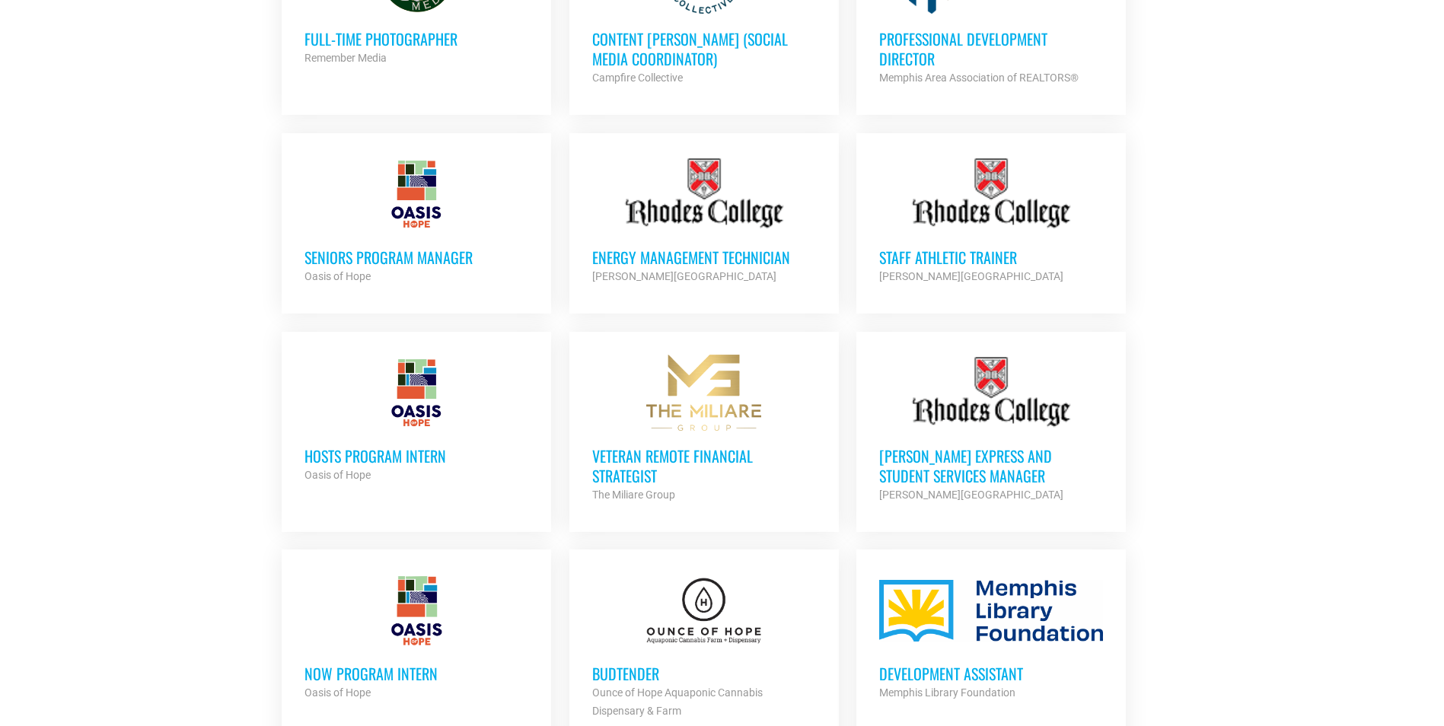
scroll to position [1309, 0]
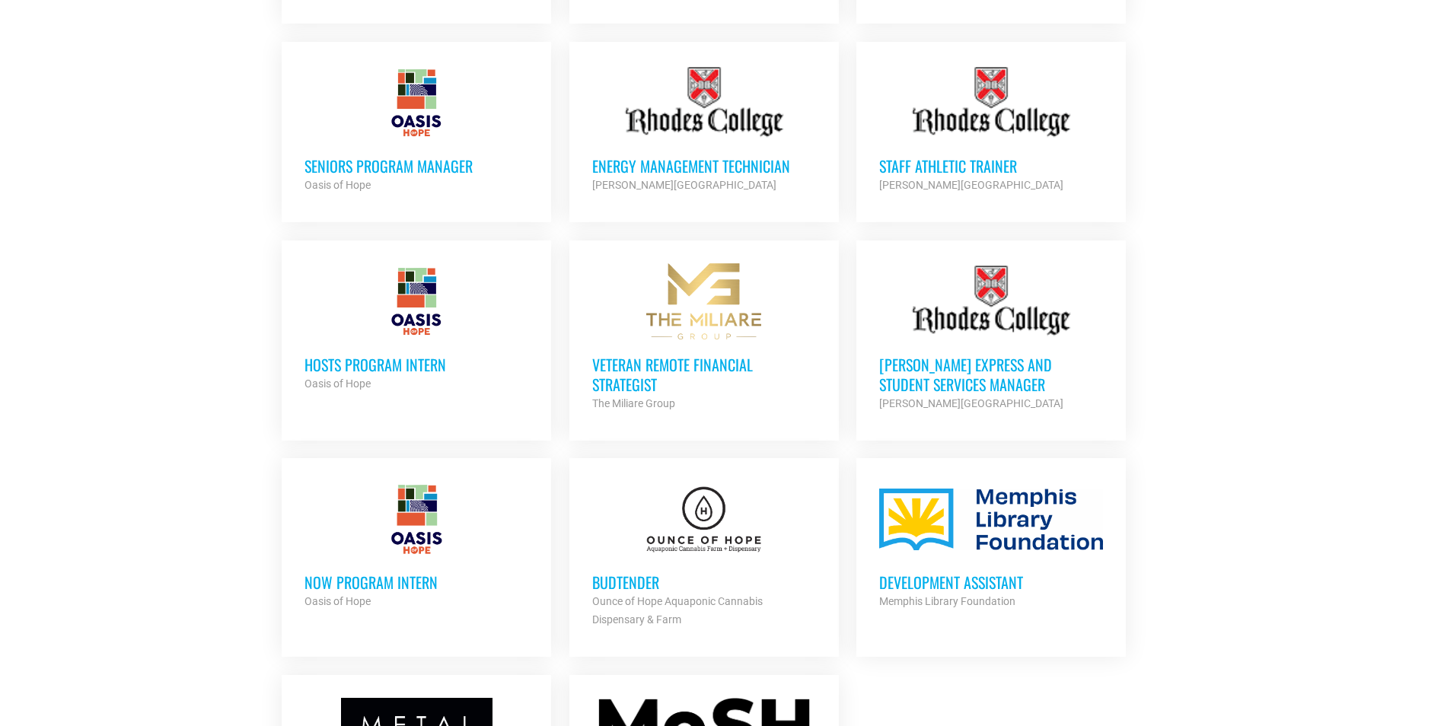
click at [982, 530] on div at bounding box center [991, 519] width 224 height 76
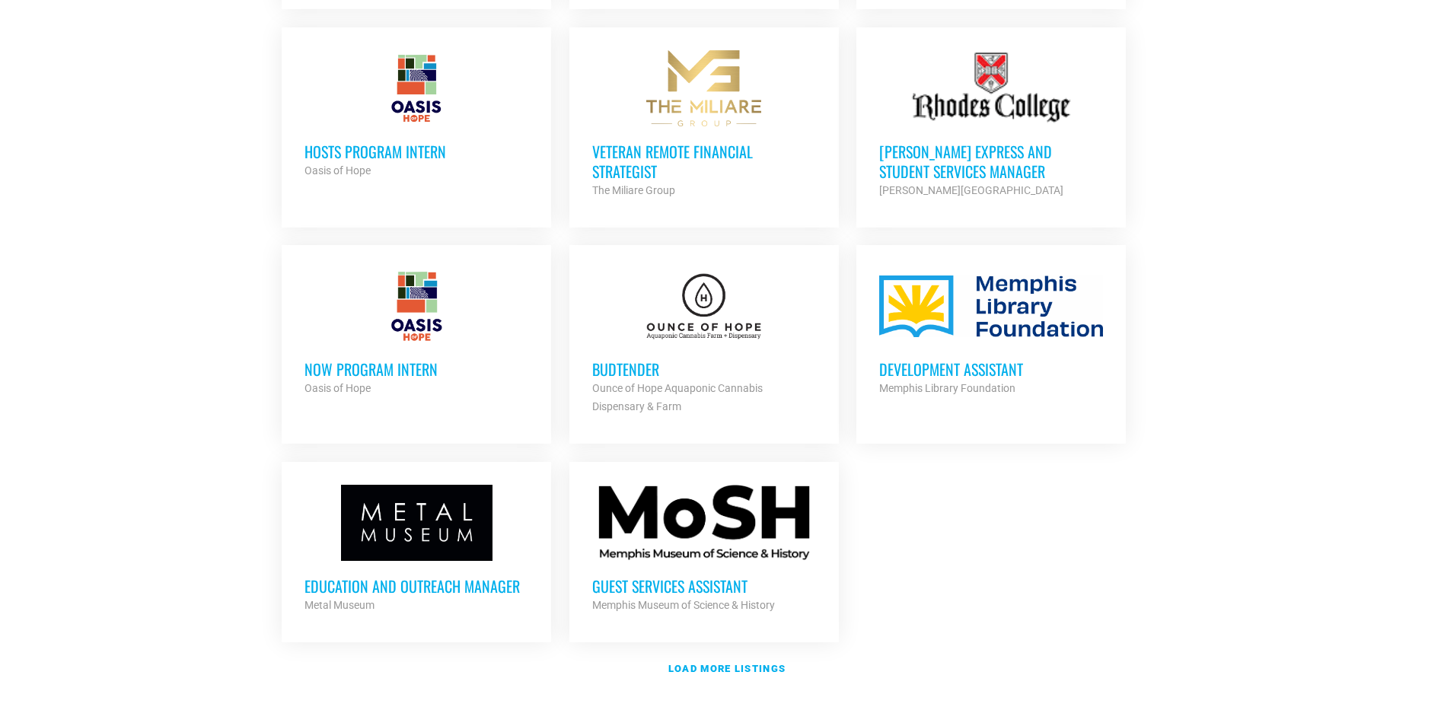
scroll to position [1583, 0]
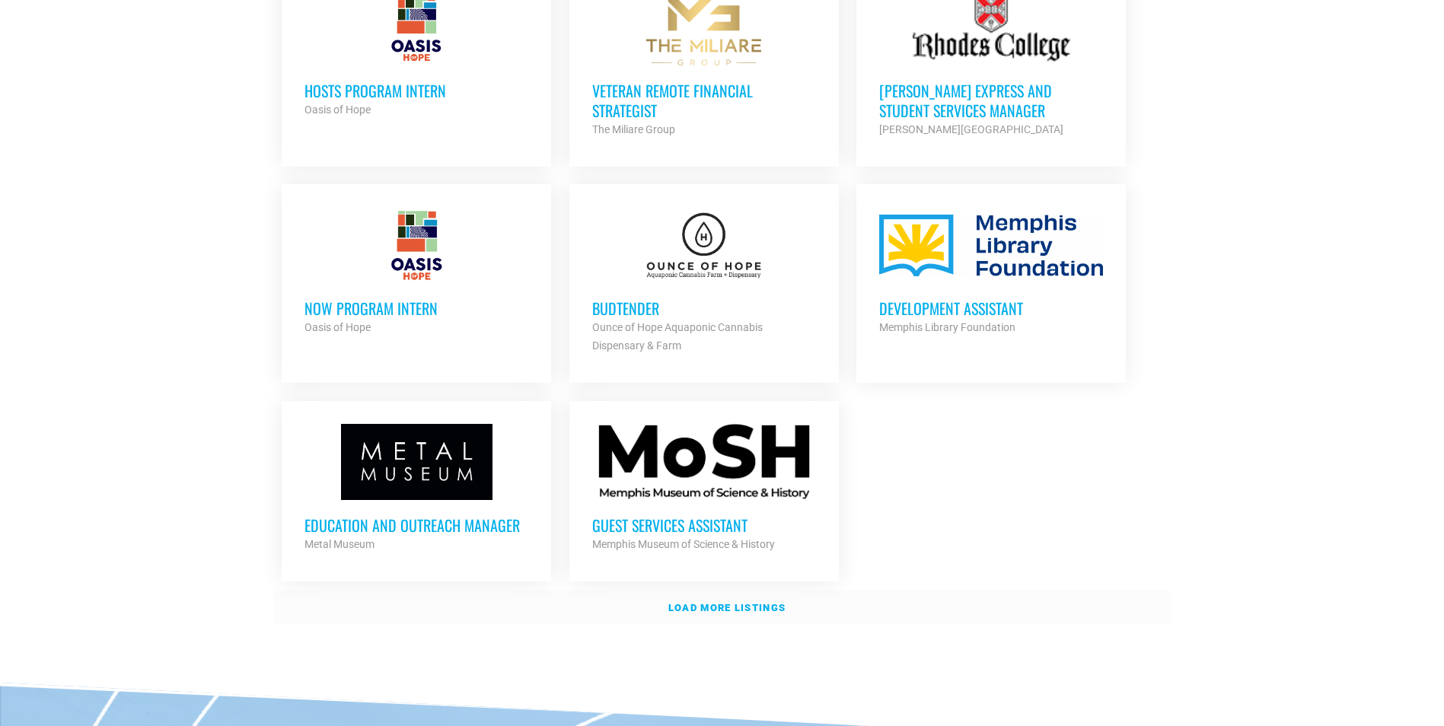
click at [741, 591] on link "Load more listings" at bounding box center [722, 608] width 898 height 35
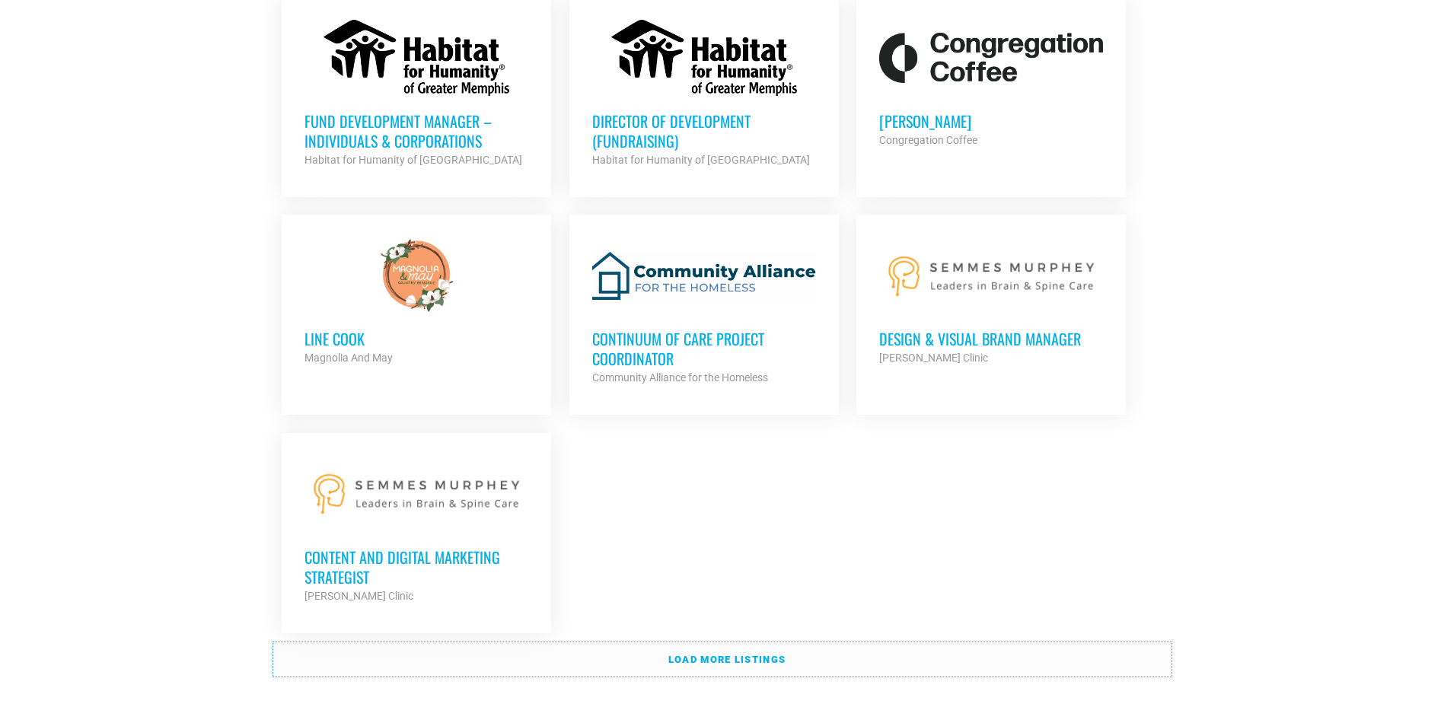
scroll to position [3146, 0]
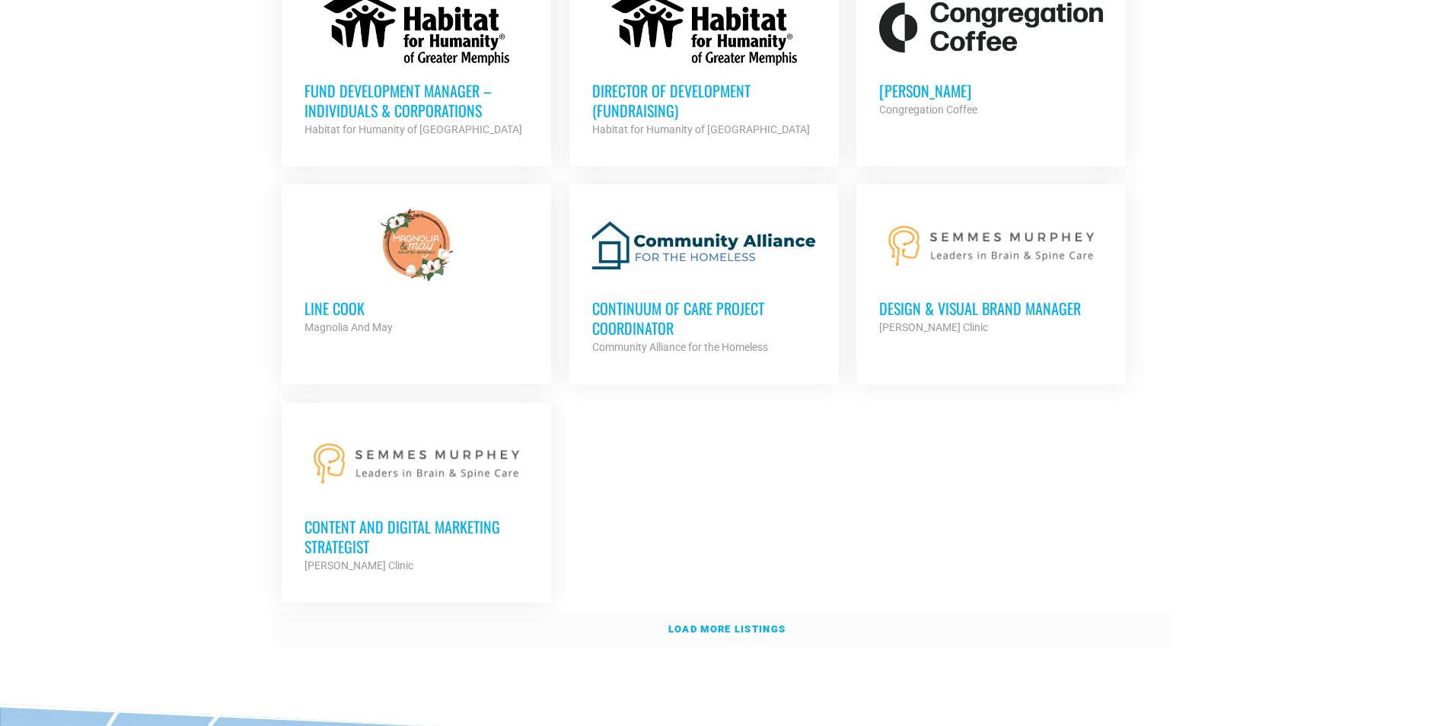
click at [703, 612] on link "Load more listings" at bounding box center [722, 629] width 898 height 35
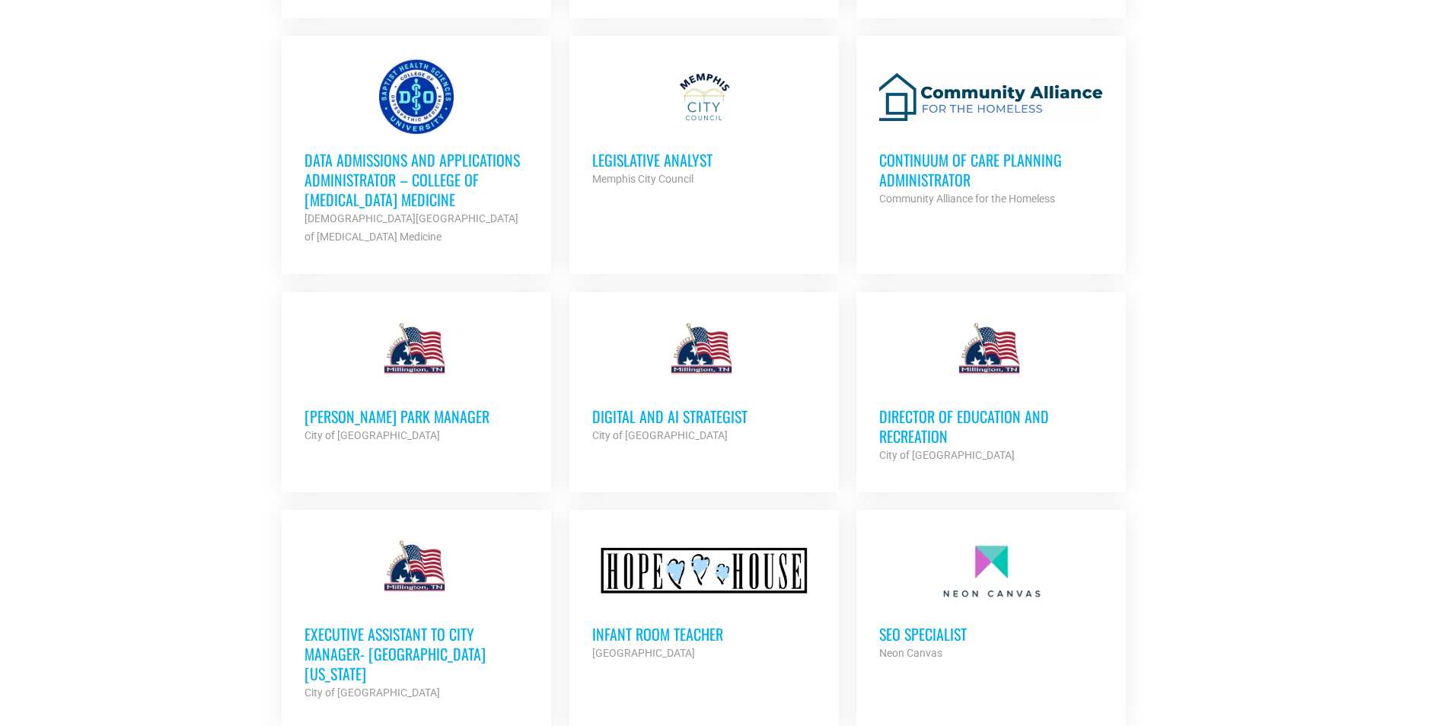
scroll to position [4448, 0]
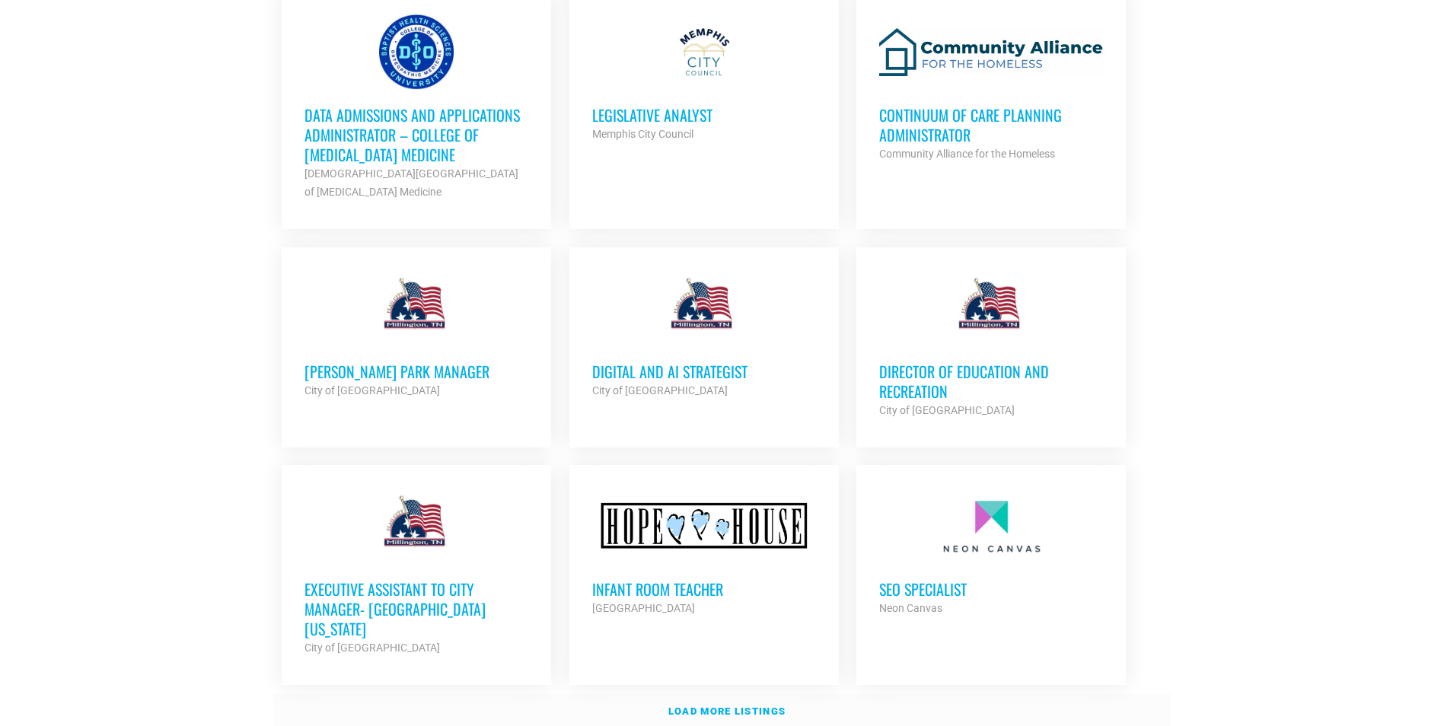
click at [751, 694] on link "Load more listings" at bounding box center [722, 711] width 898 height 35
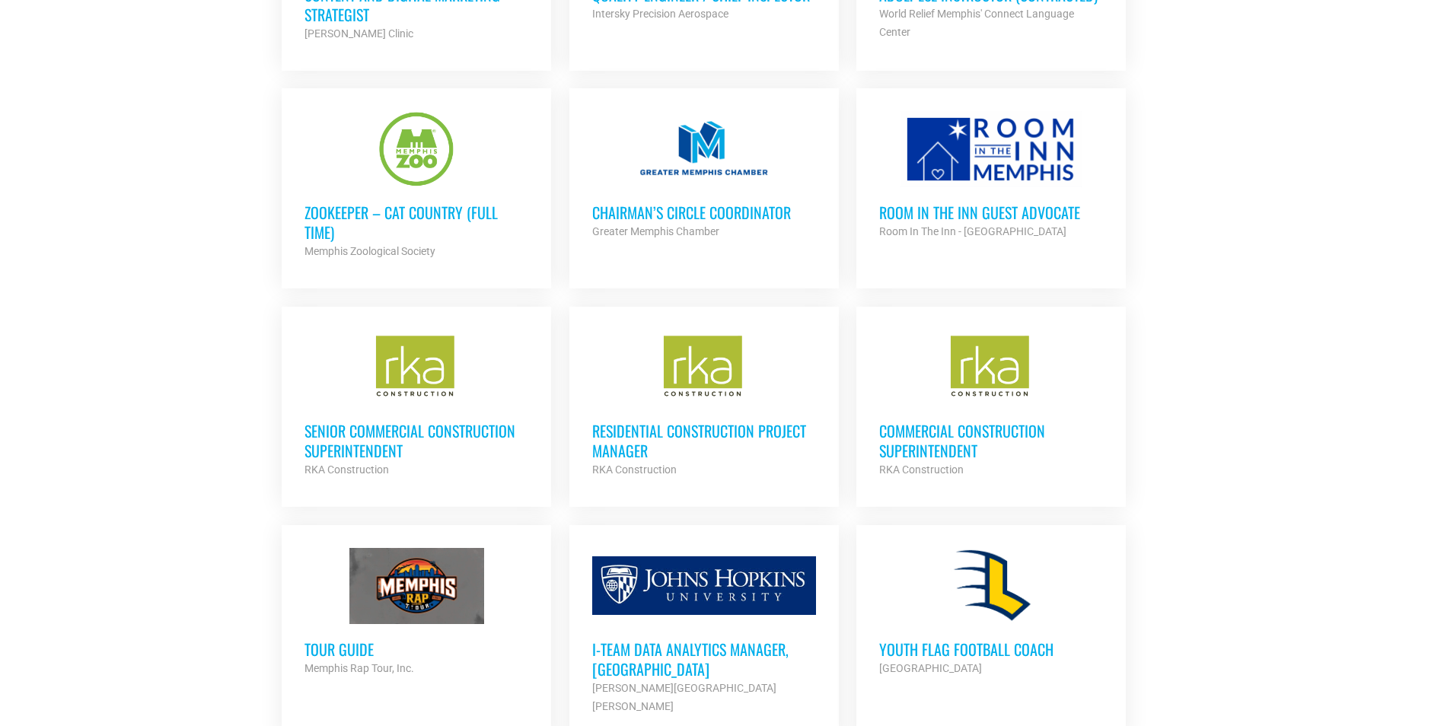
scroll to position [3546, 0]
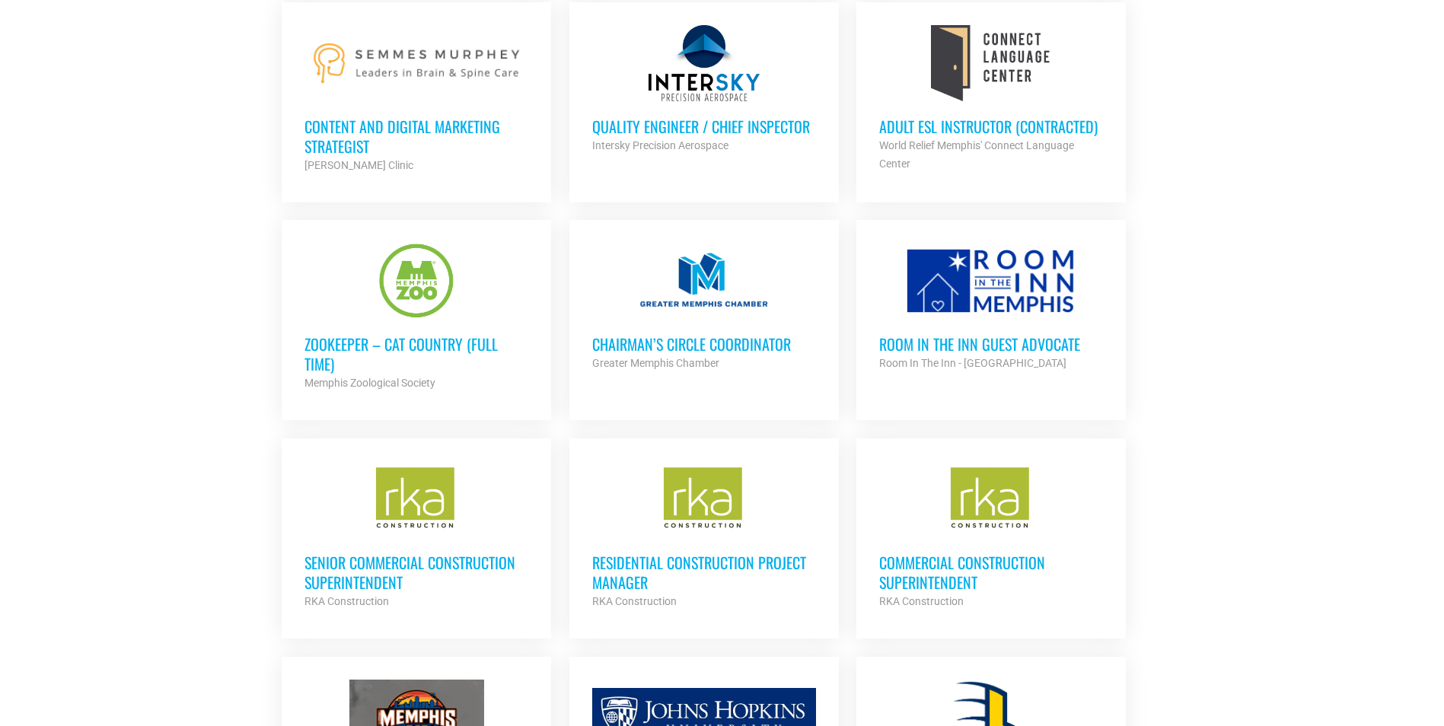
click at [667, 319] on div "Chairman’s Circle Coordinator Greater Memphis Chamber Partner Org" at bounding box center [704, 345] width 224 height 53
